Goal: Communication & Community: Answer question/provide support

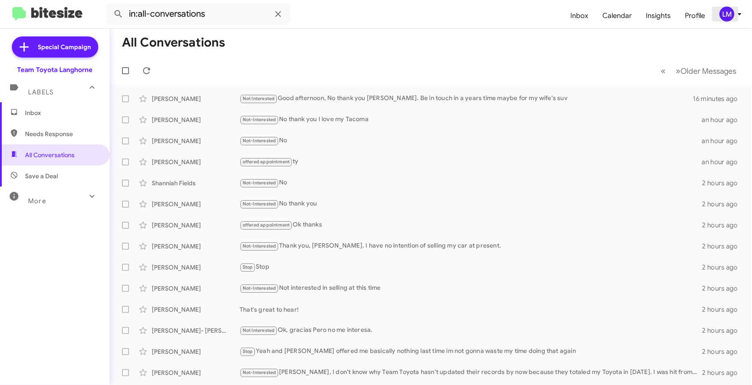
click at [741, 20] on span "LM" at bounding box center [732, 14] width 26 height 15
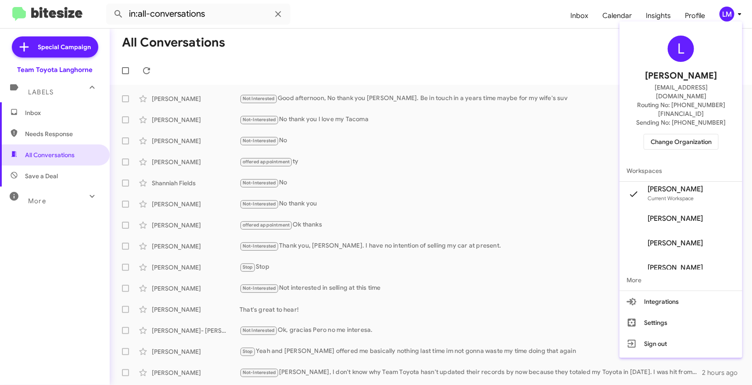
click at [692, 134] on span "Change Organization" at bounding box center [681, 141] width 61 height 15
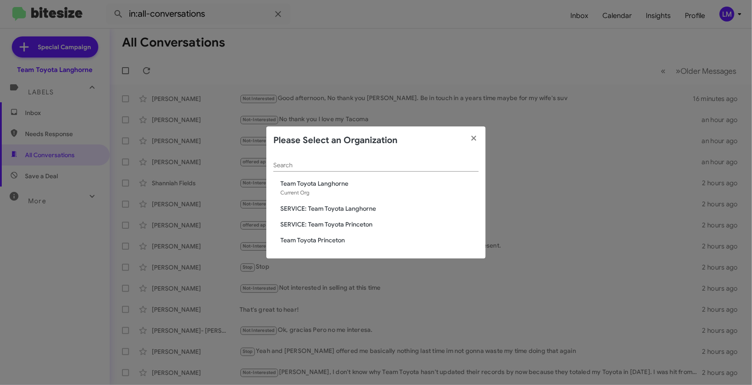
drag, startPoint x: 328, startPoint y: 244, endPoint x: 351, endPoint y: 246, distance: 23.3
click at [329, 244] on span "Team Toyota Princeton" at bounding box center [379, 240] width 198 height 9
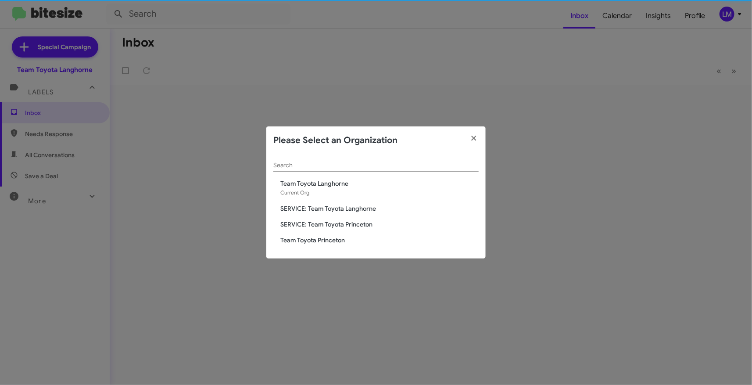
click at [326, 240] on span "Team Toyota Princeton" at bounding box center [379, 240] width 198 height 9
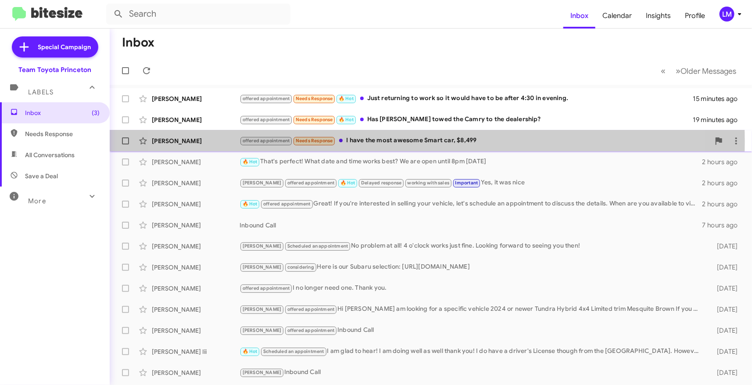
click at [390, 141] on div "offered appointment Needs Response I have the most awesome Smart car, $8,499" at bounding box center [475, 141] width 470 height 10
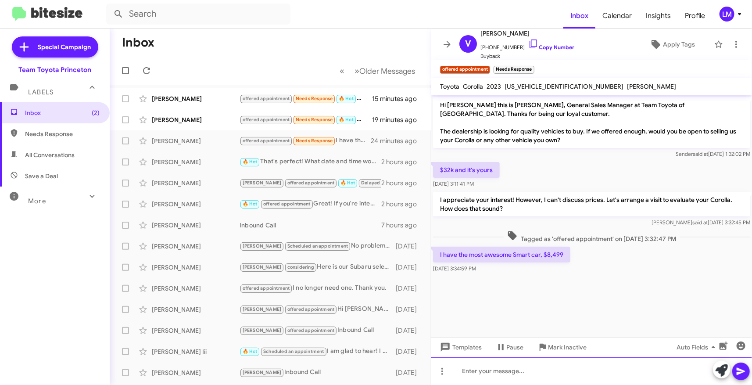
click at [489, 369] on div at bounding box center [591, 371] width 321 height 28
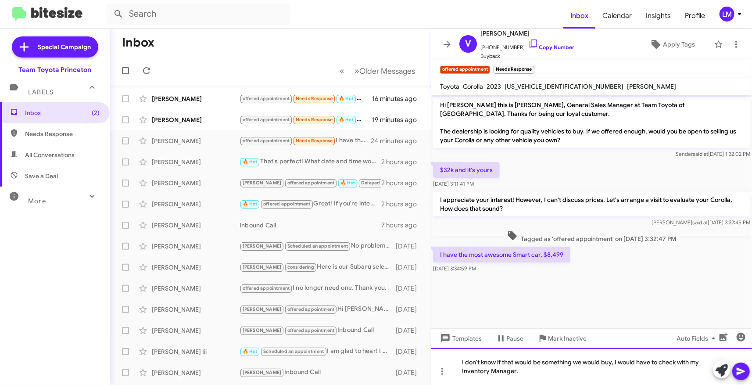
click at [461, 359] on div "I don't know if that would be something we would buy, I would have to check wit…" at bounding box center [591, 366] width 321 height 37
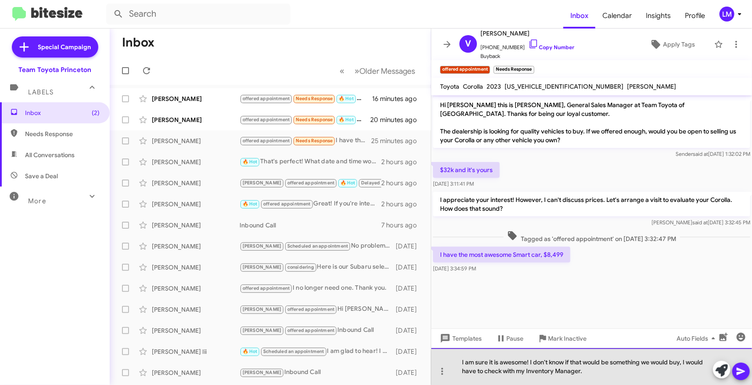
click at [595, 372] on div "I am sure it is awesome! I don't know if that would be something we would buy, …" at bounding box center [591, 366] width 321 height 37
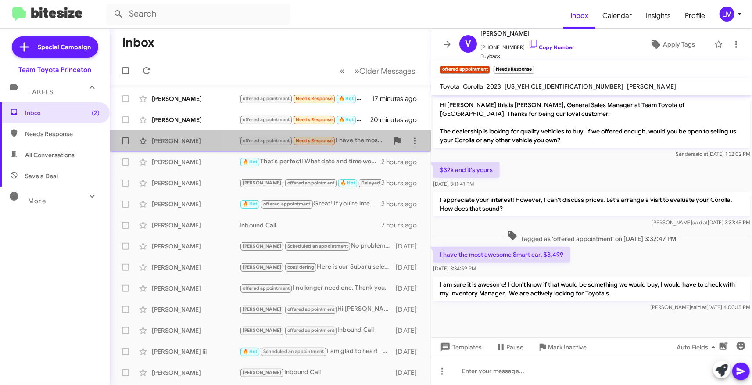
click at [329, 138] on span "Needs Response" at bounding box center [314, 141] width 37 height 6
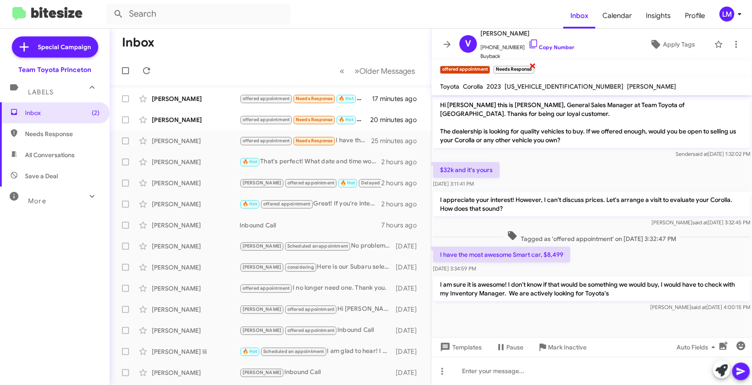
click at [533, 65] on span "×" at bounding box center [533, 65] width 7 height 11
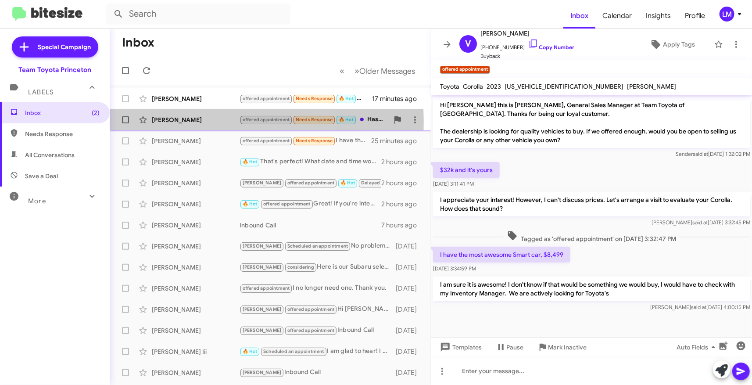
click at [213, 121] on div "Barbara Dearborn" at bounding box center [196, 119] width 88 height 9
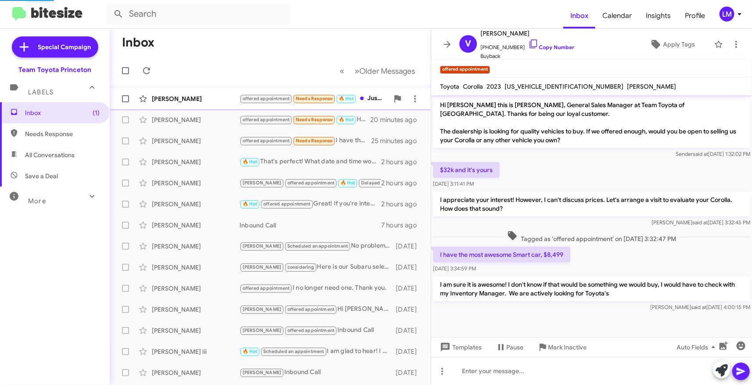
scroll to position [132, 0]
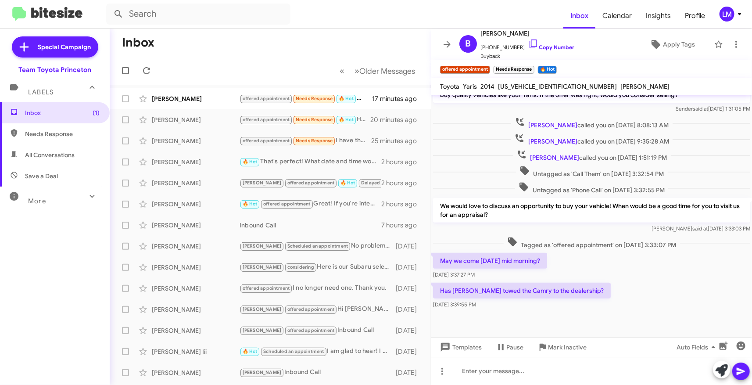
click at [546, 308] on div "Sep 2, 2025, 3:39:55 PM" at bounding box center [522, 304] width 178 height 9
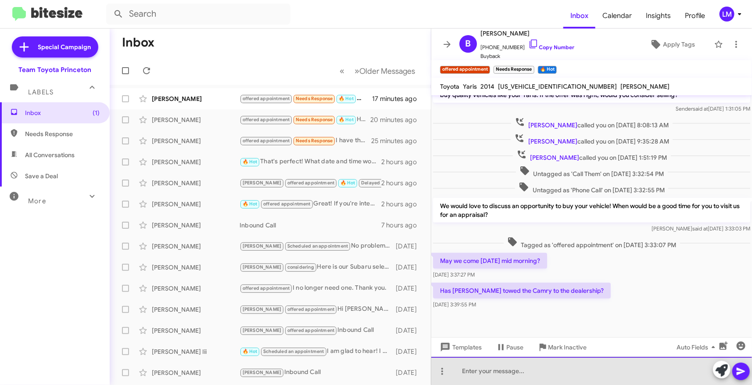
click at [483, 370] on div at bounding box center [591, 371] width 321 height 28
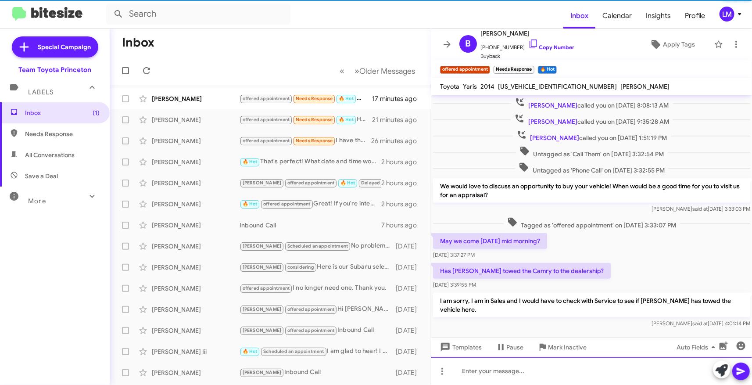
scroll to position [164, 0]
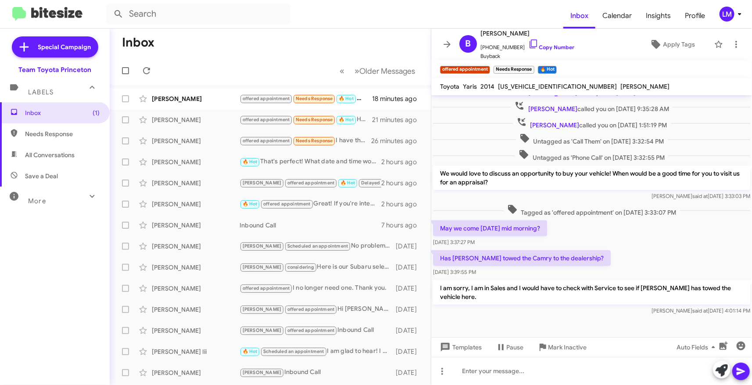
click at [534, 306] on div "Lisa said at Sep 2, 2025, 4:01:14 PM" at bounding box center [591, 310] width 317 height 9
click at [537, 49] on link "Copy Number" at bounding box center [551, 47] width 46 height 7
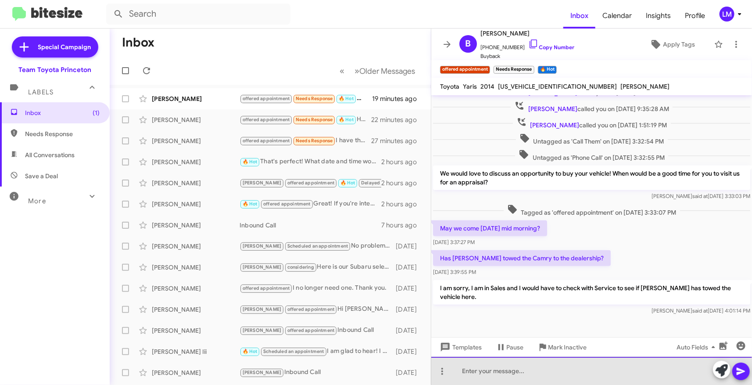
click at [457, 376] on div at bounding box center [591, 371] width 321 height 28
click at [458, 366] on div at bounding box center [591, 371] width 321 height 28
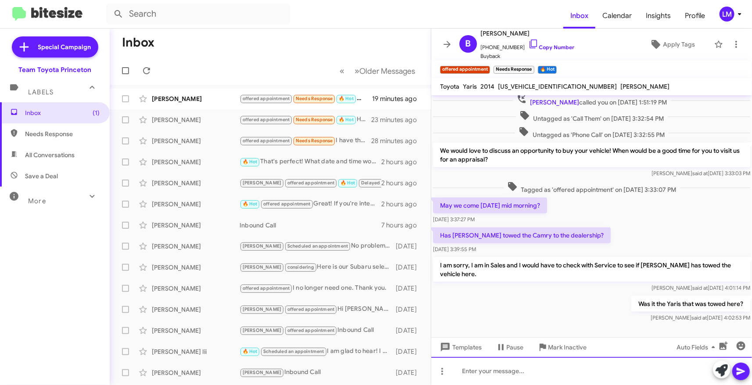
scroll to position [196, 0]
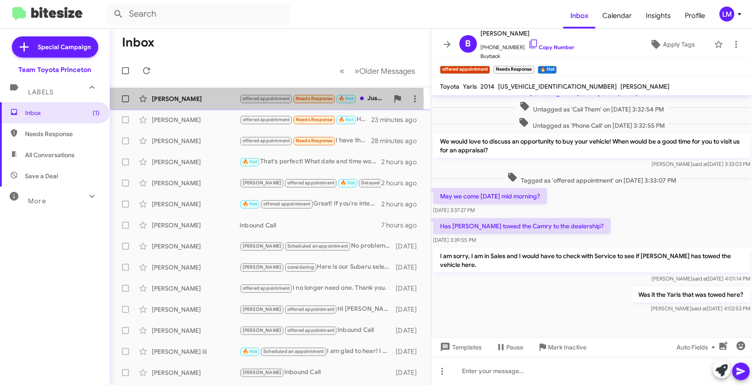
drag, startPoint x: 219, startPoint y: 101, endPoint x: 228, endPoint y: 101, distance: 8.8
click at [220, 101] on div "Colleen Brogan" at bounding box center [196, 98] width 88 height 9
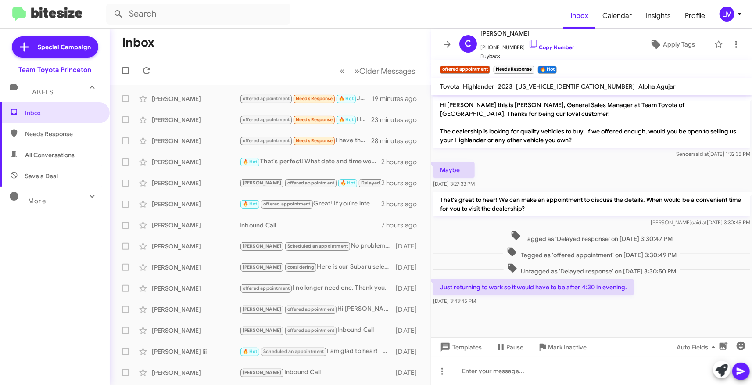
click at [588, 313] on div at bounding box center [591, 314] width 321 height 15
click at [533, 66] on span "×" at bounding box center [533, 65] width 7 height 11
click at [510, 372] on div at bounding box center [591, 371] width 321 height 28
click at [740, 367] on icon at bounding box center [741, 371] width 11 height 11
